Goal: Use online tool/utility: Utilize a website feature to perform a specific function

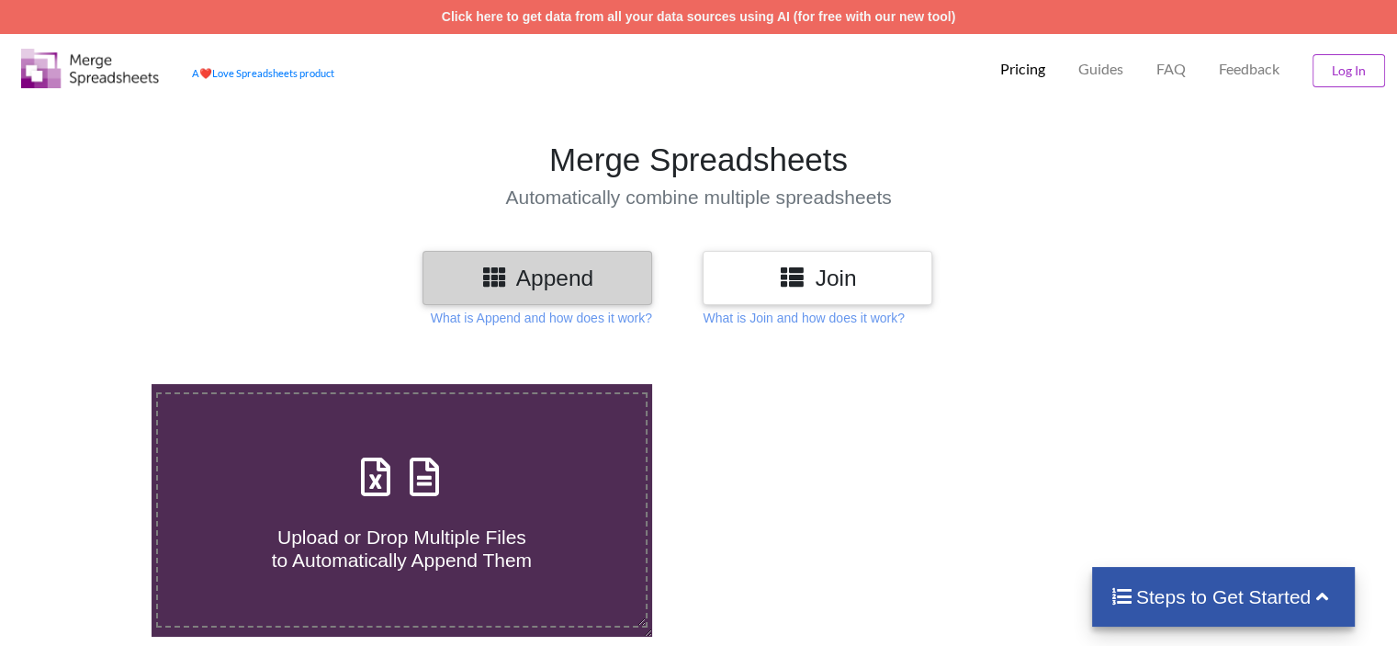
scroll to position [184, 0]
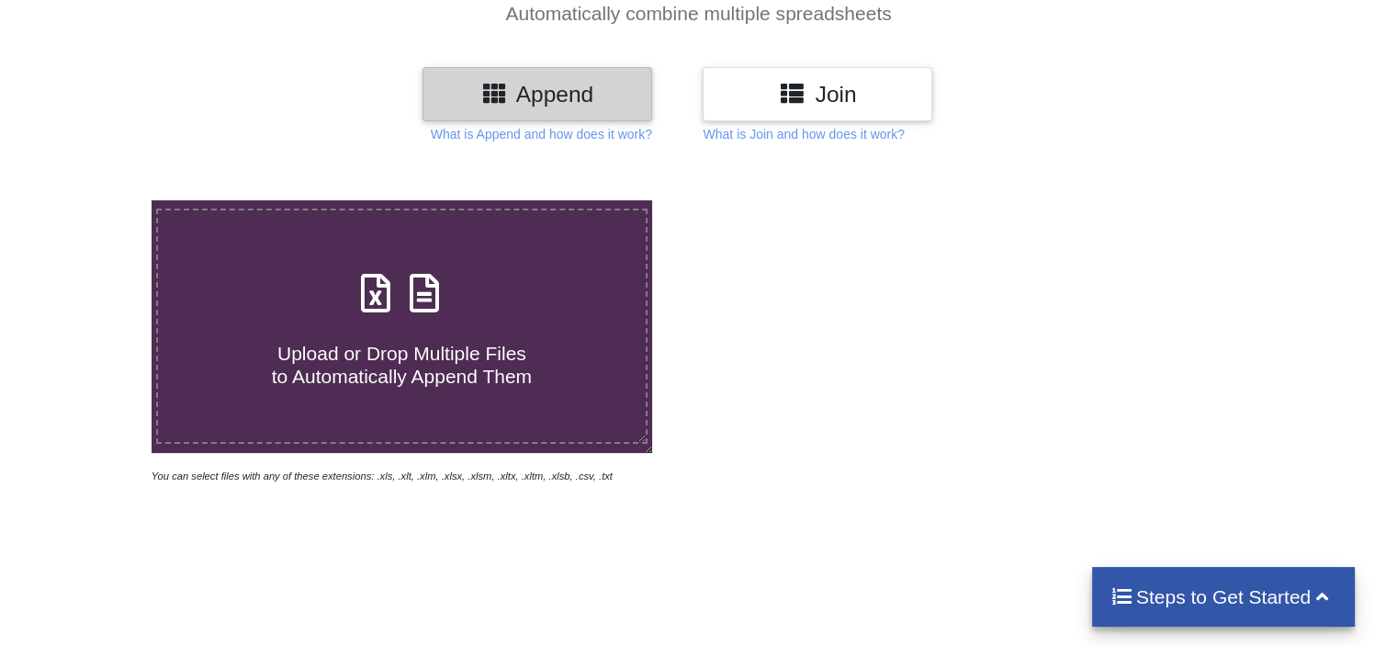
click at [456, 366] on span "Upload or Drop Multiple Files to Automatically Append Them" at bounding box center [402, 365] width 260 height 44
click at [96, 200] on input "Upload or Drop Multiple Files to Automatically Append Them" at bounding box center [96, 200] width 0 height 0
type input "C:\fakepath\google_us_how-do-sports-betting_serp-overview_2025-08-13_12-41-58.c…"
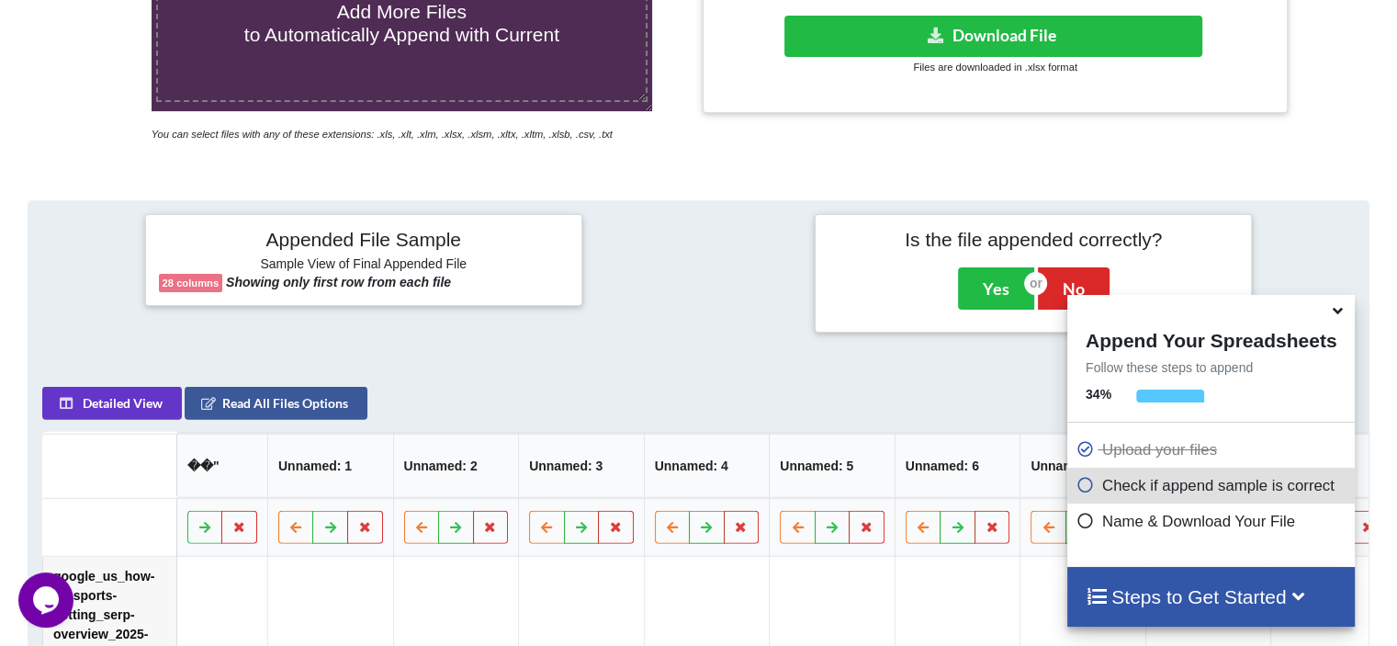
scroll to position [725, 0]
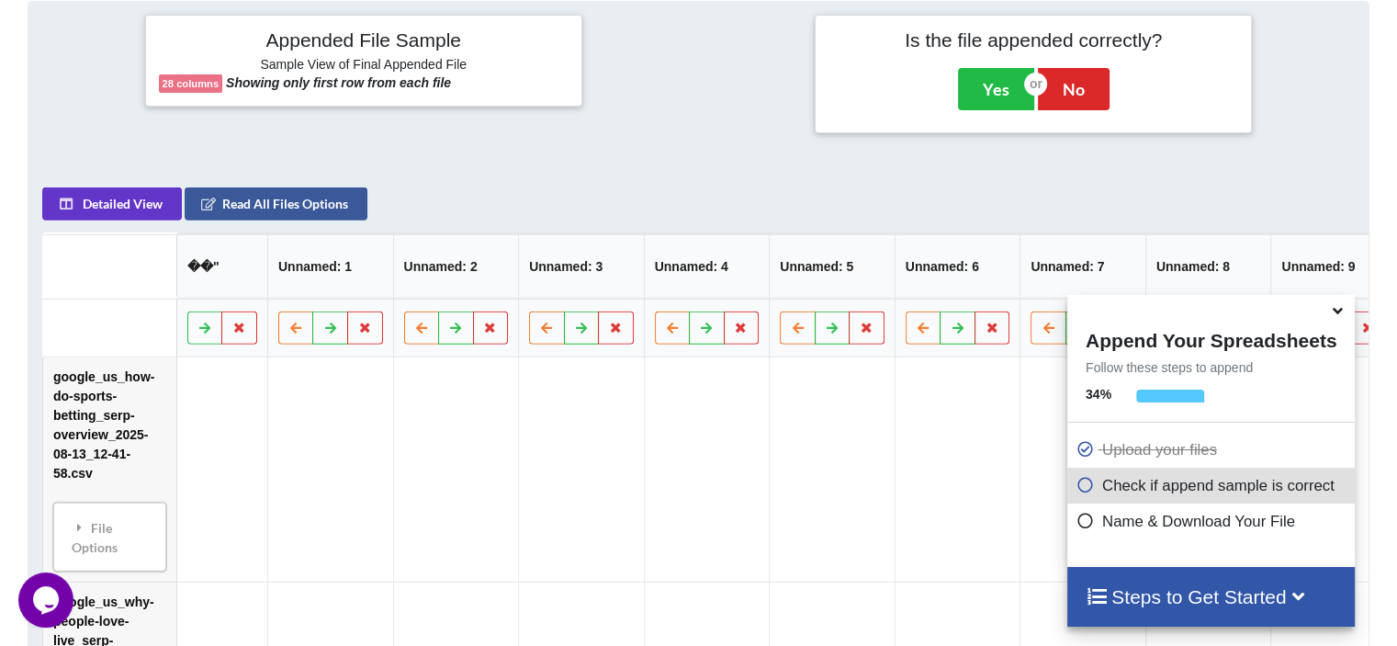
click at [1335, 313] on icon at bounding box center [1337, 307] width 19 height 17
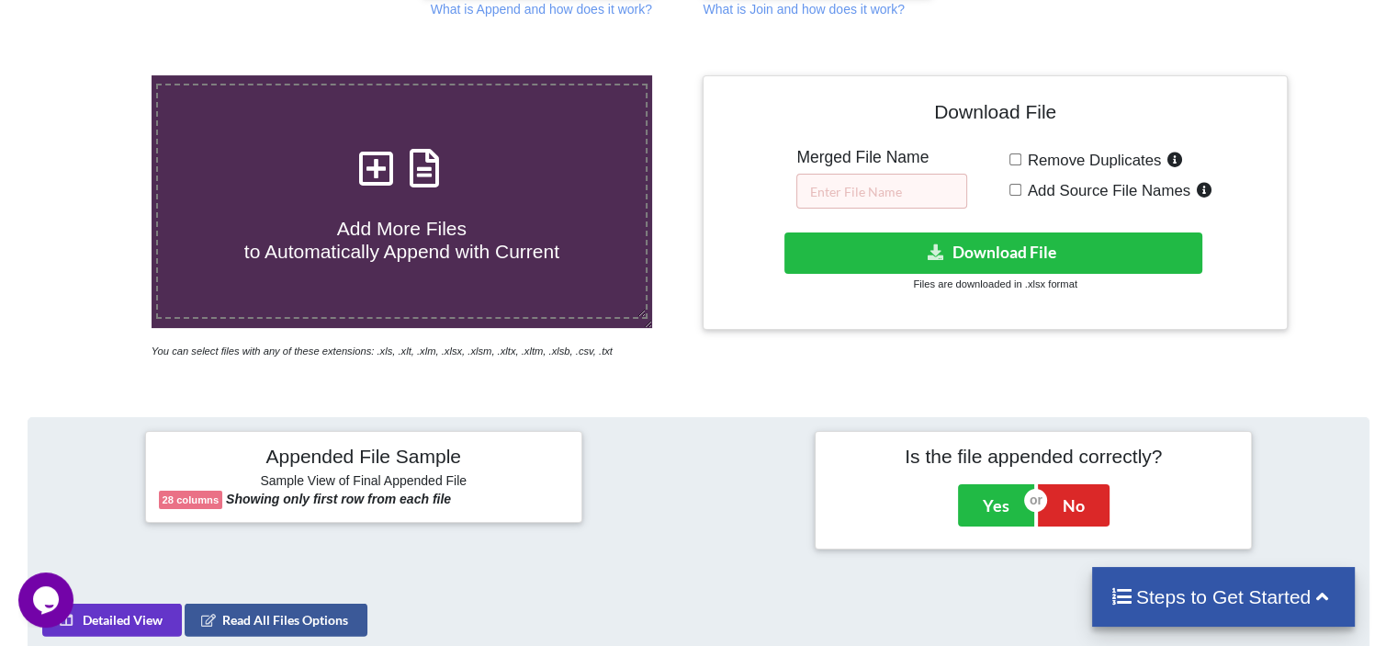
scroll to position [309, 0]
click at [884, 194] on input "text" at bounding box center [881, 191] width 171 height 35
type input "M"
type input "Sports Beeting"
click at [1048, 162] on span "Remove Duplicates" at bounding box center [1091, 160] width 141 height 17
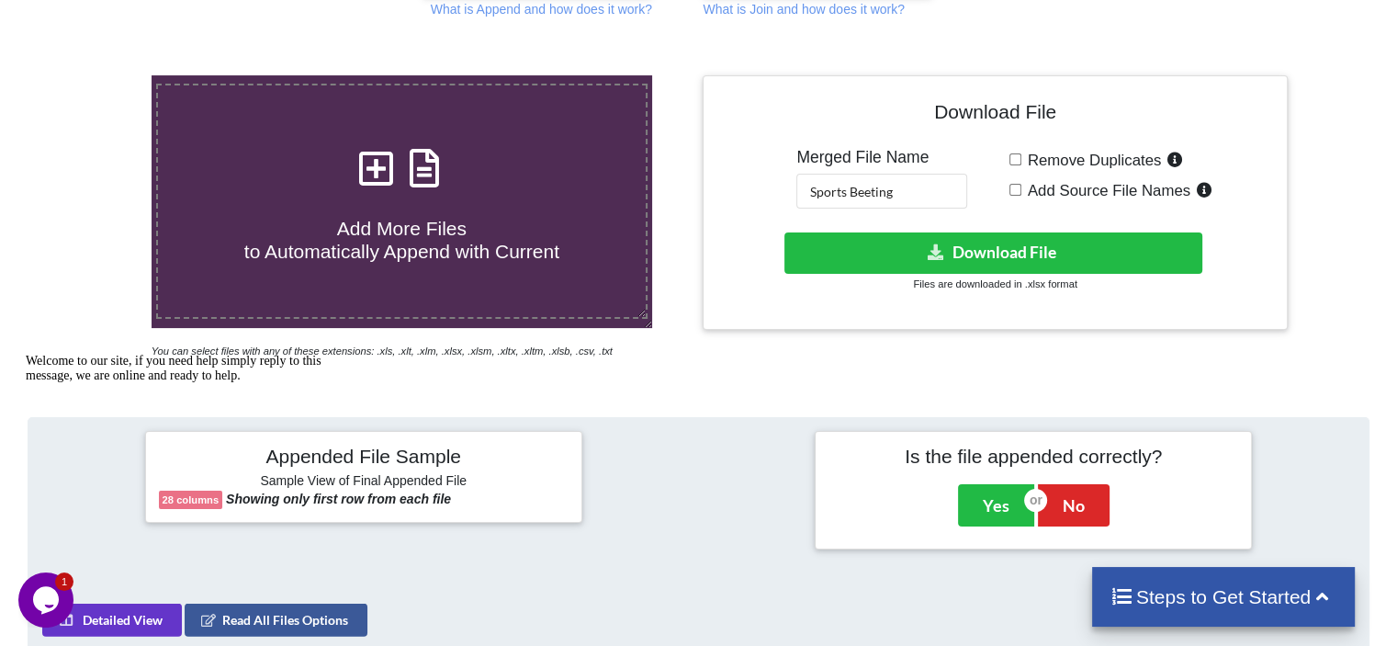
click at [1021, 162] on input "Remove Duplicates" at bounding box center [1015, 159] width 12 height 12
click at [1047, 162] on span "Remove Duplicates" at bounding box center [1091, 160] width 141 height 17
click at [1021, 162] on input "Remove Duplicates" at bounding box center [1015, 159] width 12 height 12
checkbox input "false"
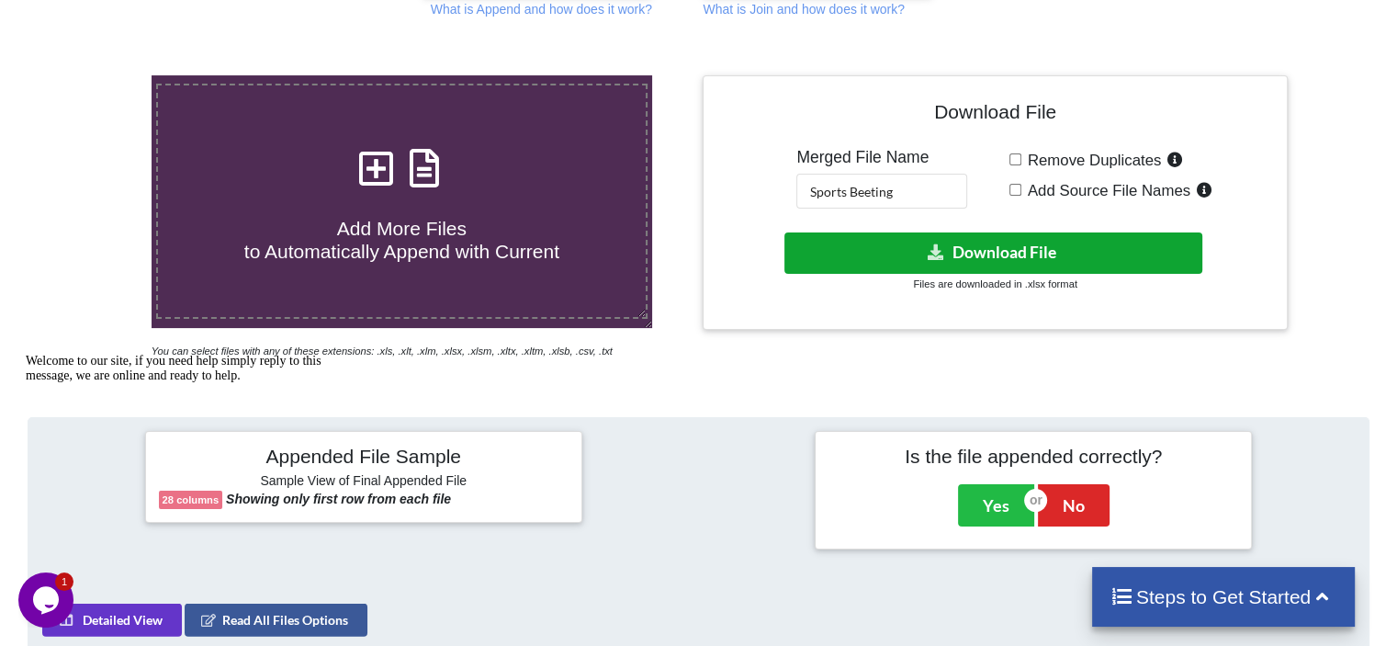
click at [1006, 249] on button "Download File" at bounding box center [993, 252] width 418 height 41
